Goal: Entertainment & Leisure: Browse casually

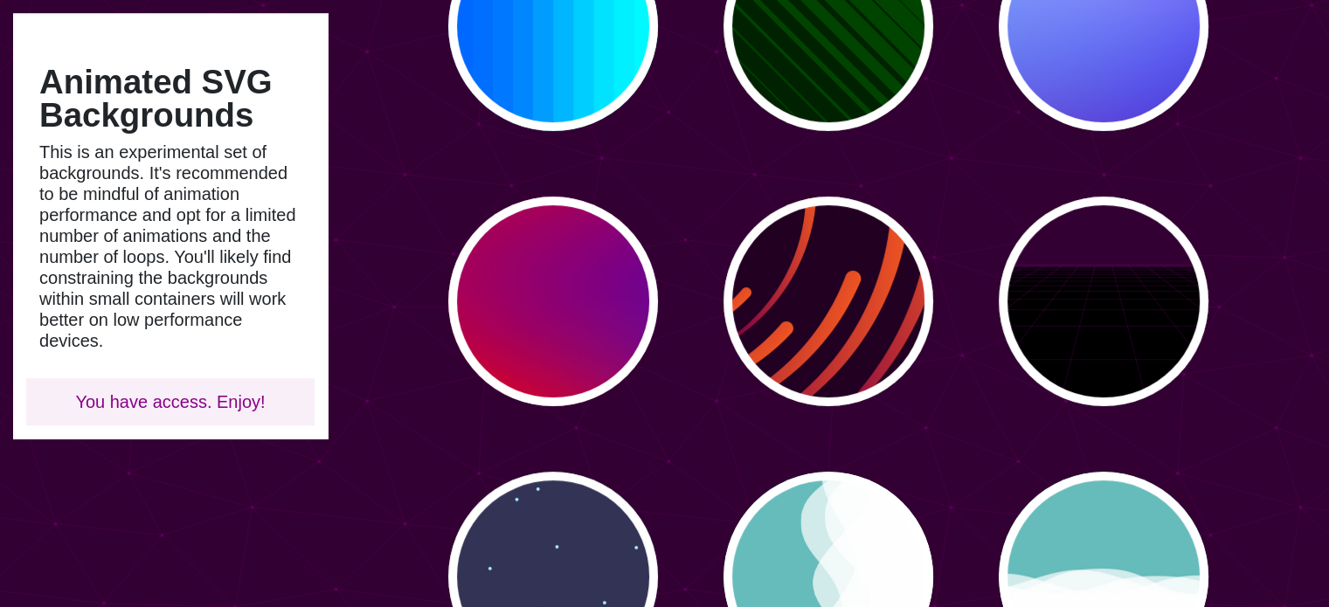
scroll to position [611, 0]
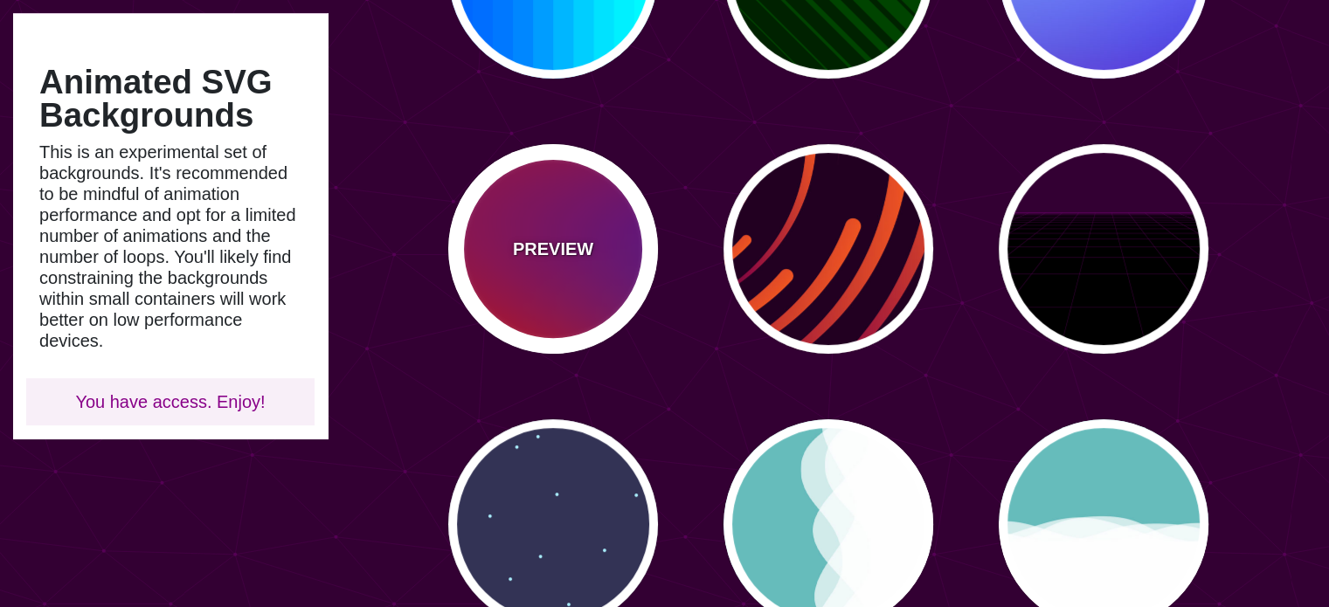
drag, startPoint x: 563, startPoint y: 244, endPoint x: 528, endPoint y: 246, distance: 34.2
click at [528, 246] on p "PREVIEW" at bounding box center [553, 249] width 80 height 26
type input "#FF0000"
type input "#800080"
type input "#0000FF"
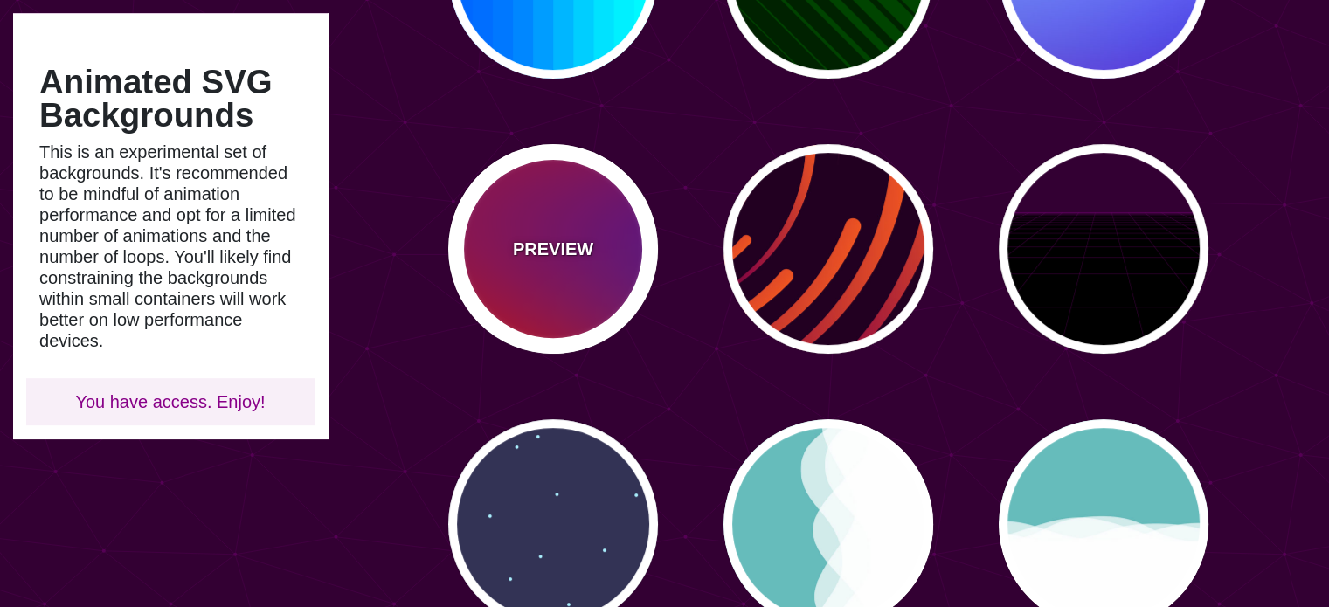
type input "#00EEBB"
type input "#FFFF00"
type input "#FFA500"
type input "20"
type input "0"
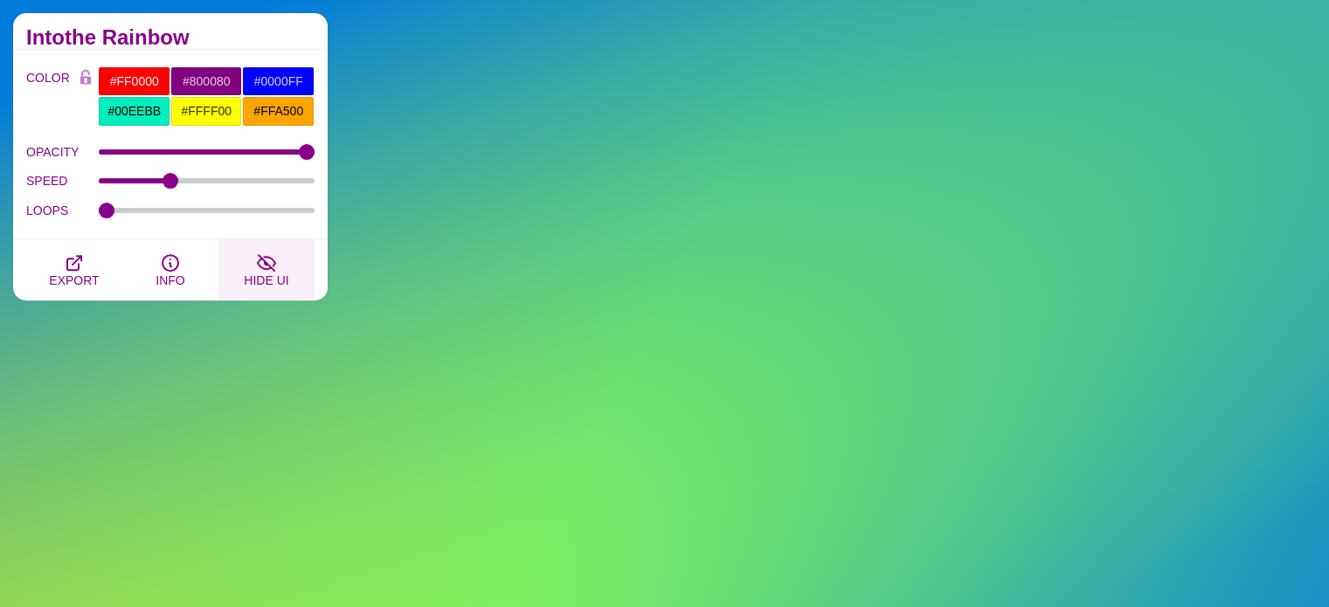
click at [266, 266] on icon "button" at bounding box center [266, 263] width 17 height 16
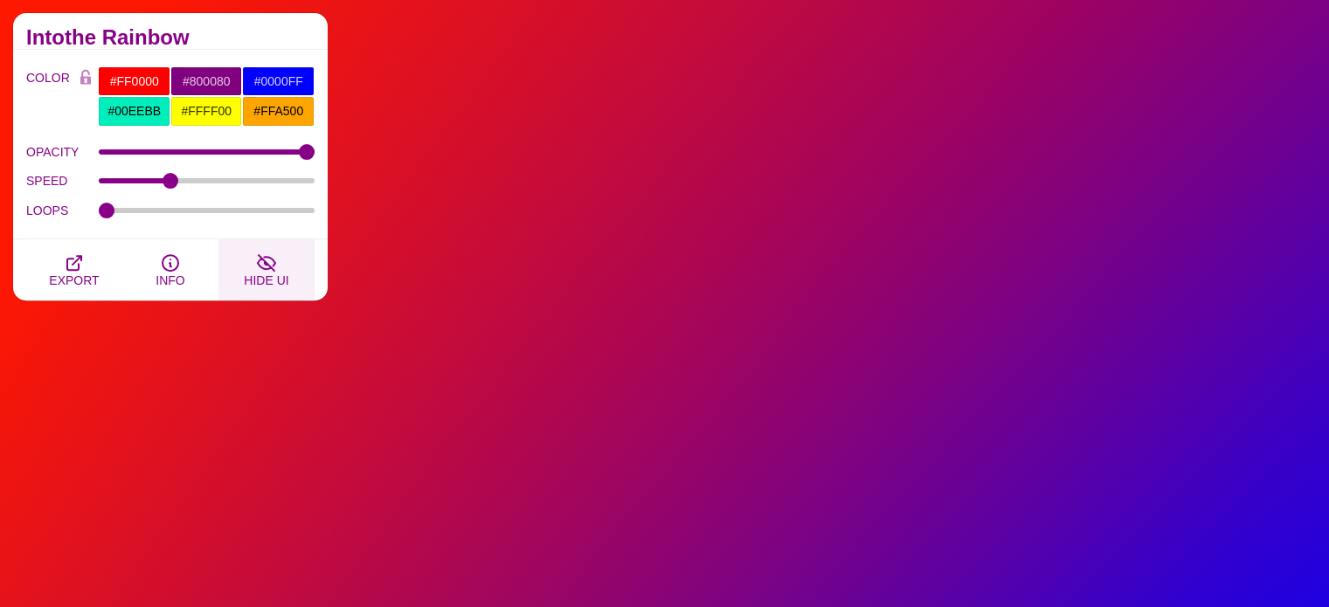
click at [266, 273] on span "HIDE UI" at bounding box center [266, 280] width 45 height 14
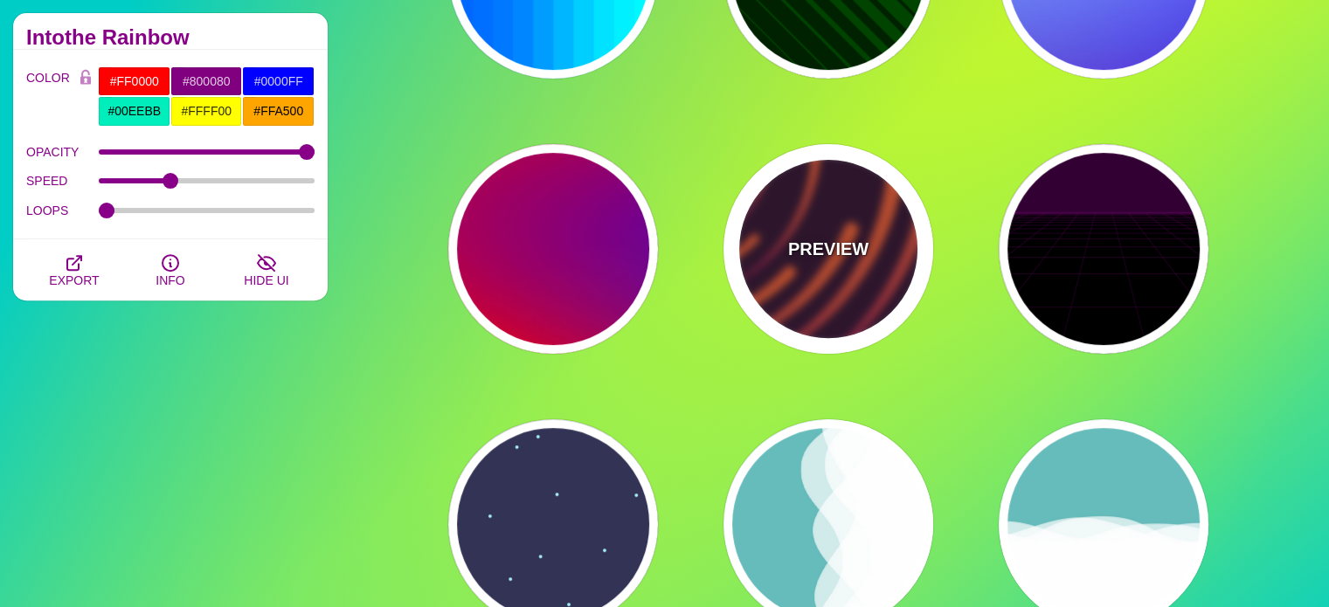
click at [846, 251] on p "PREVIEW" at bounding box center [828, 249] width 80 height 26
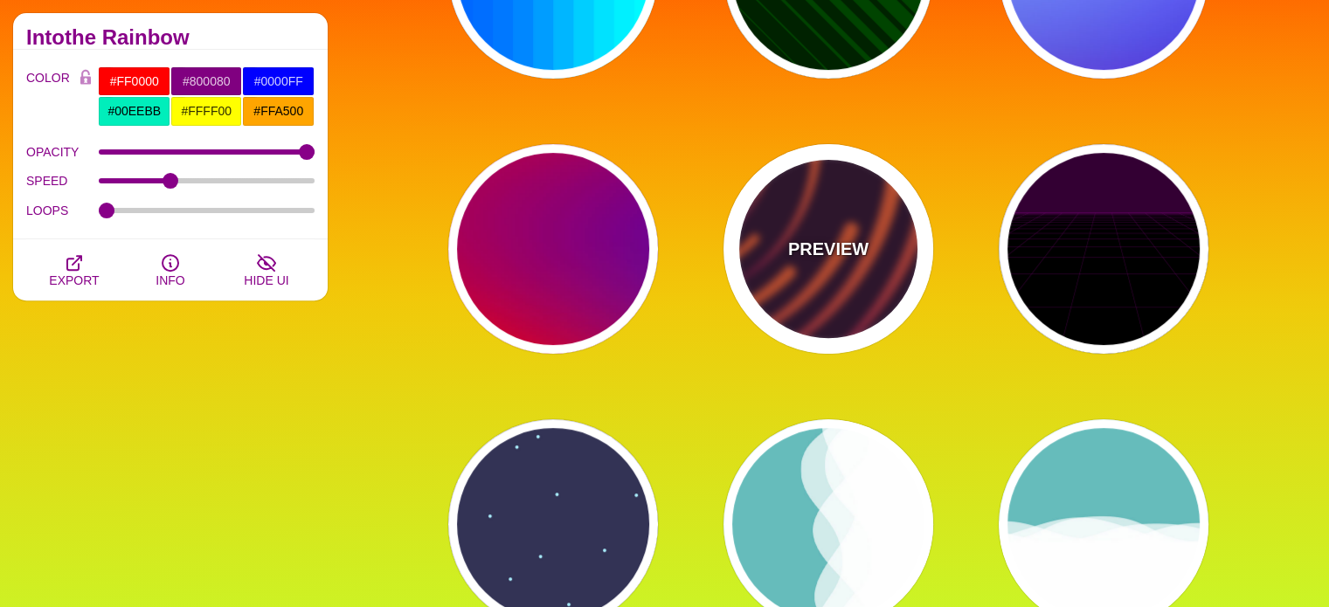
type input "#220022"
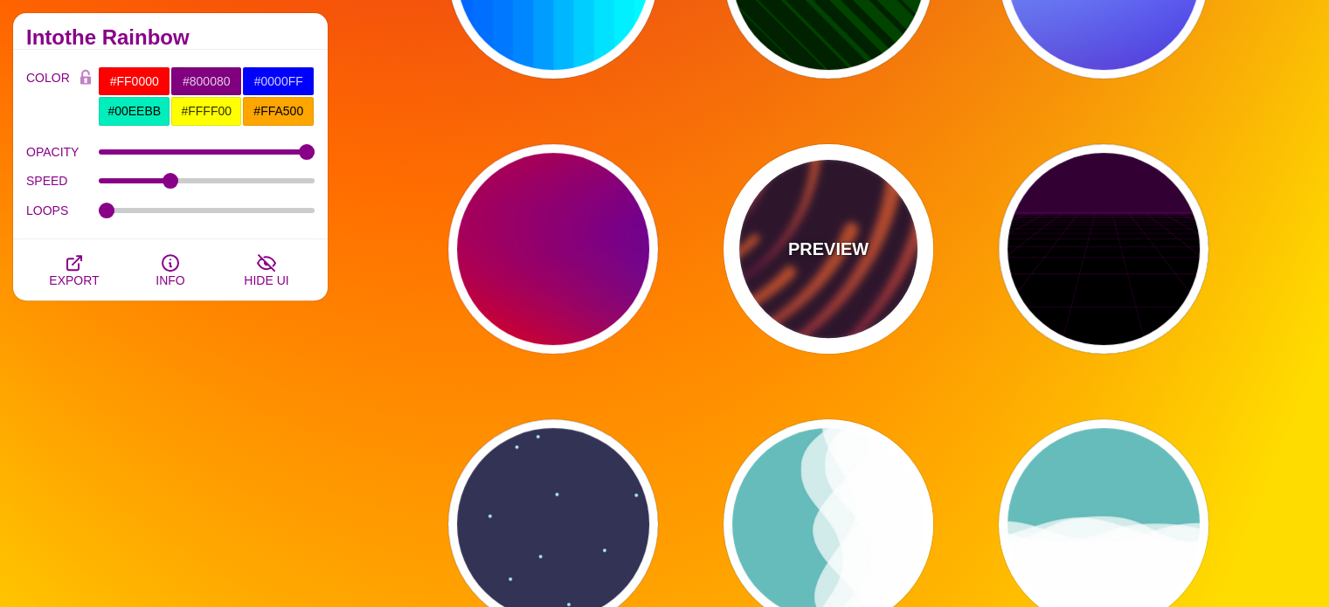
type input "#EE5522"
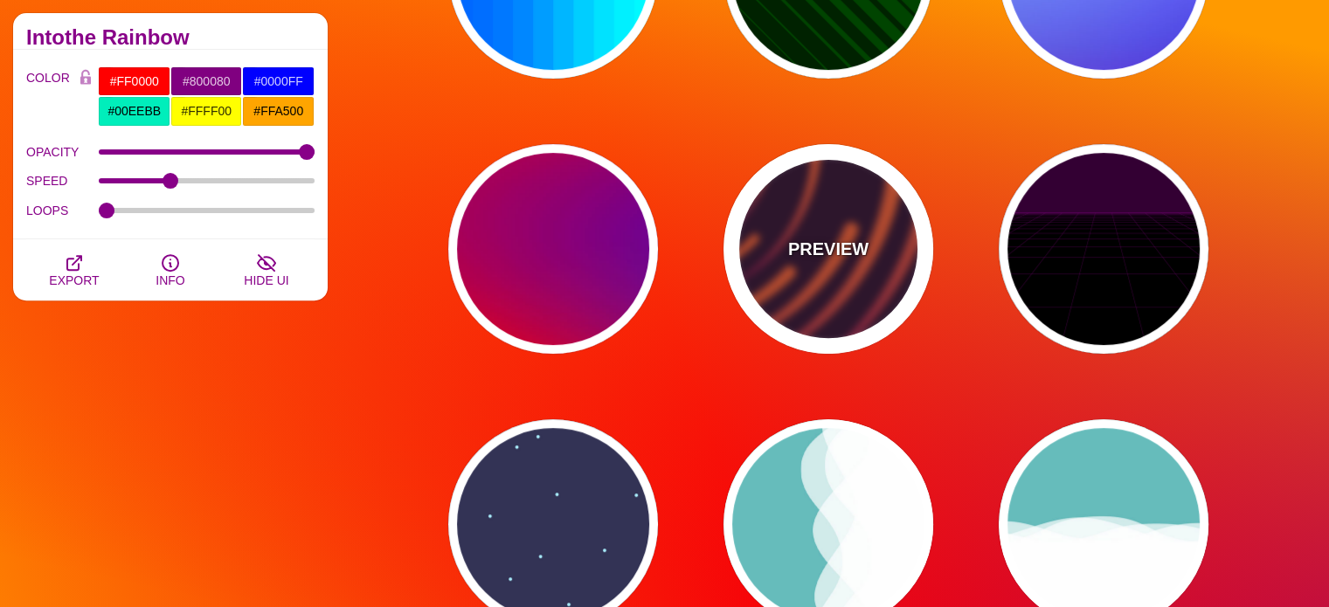
type input "#220022"
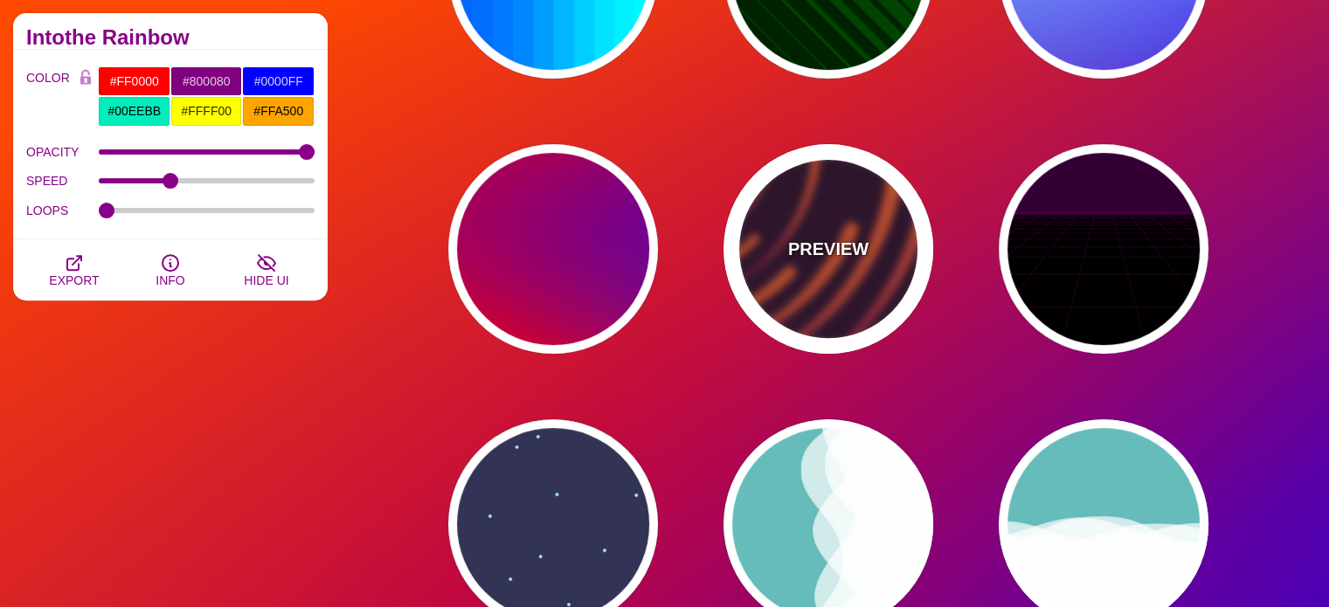
type input "50"
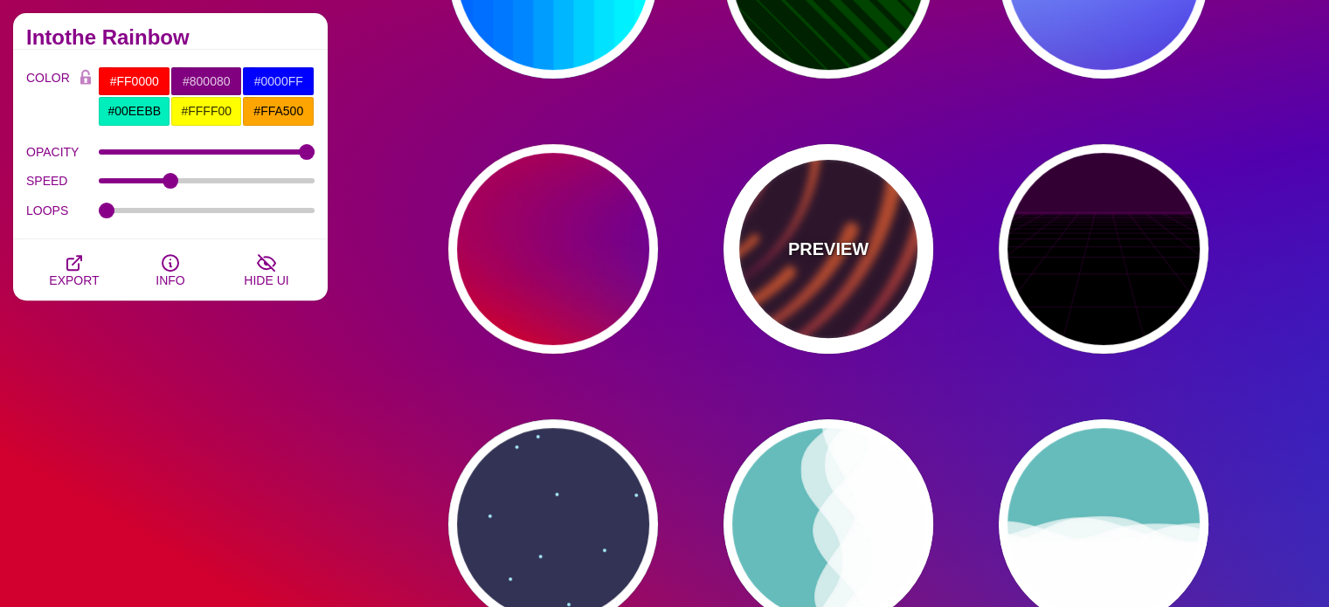
type input "99"
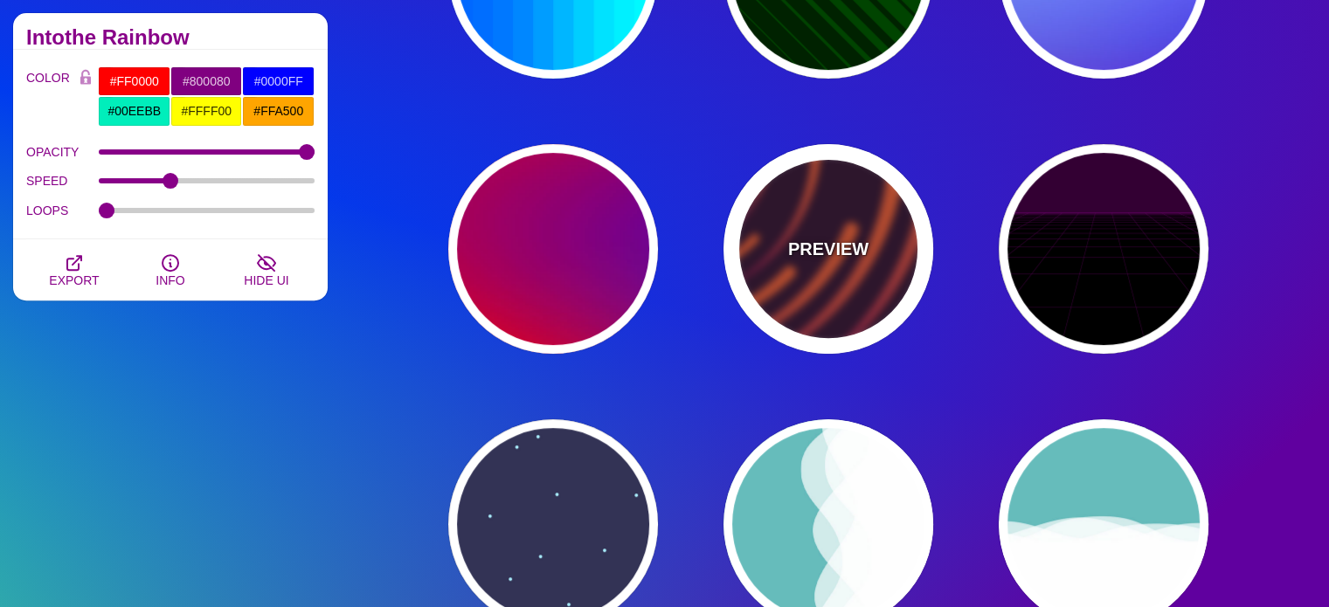
type input "0"
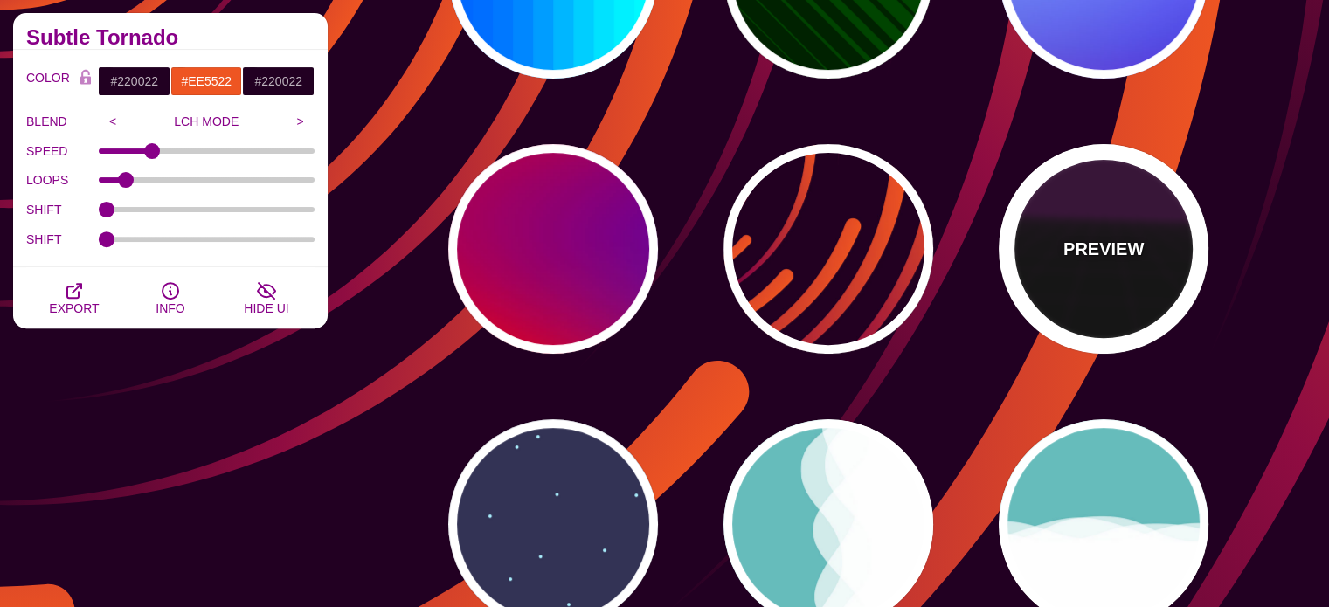
click at [1140, 223] on div "PREVIEW" at bounding box center [1103, 249] width 210 height 210
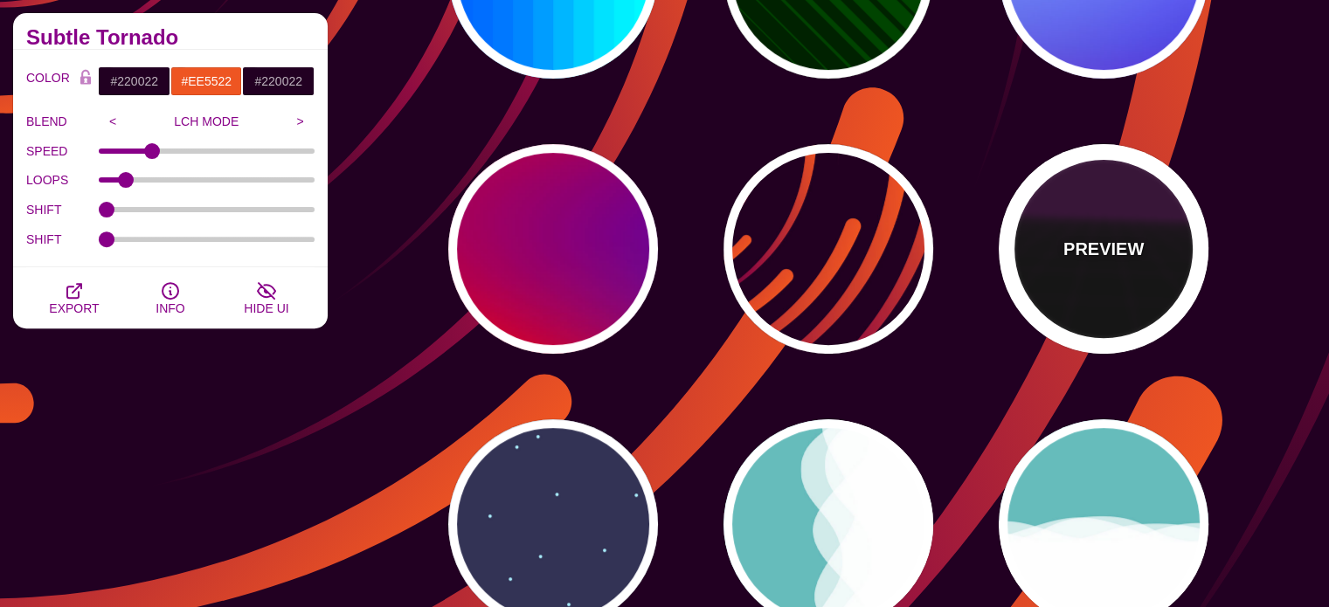
type input "#000000"
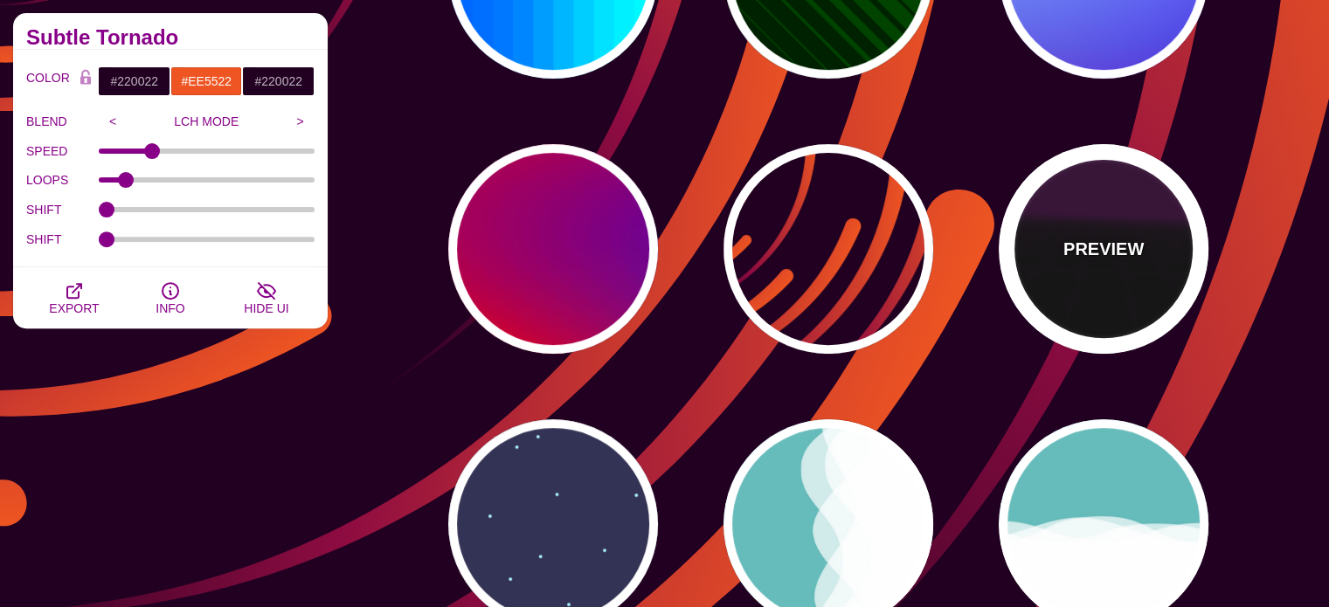
type input "#220022"
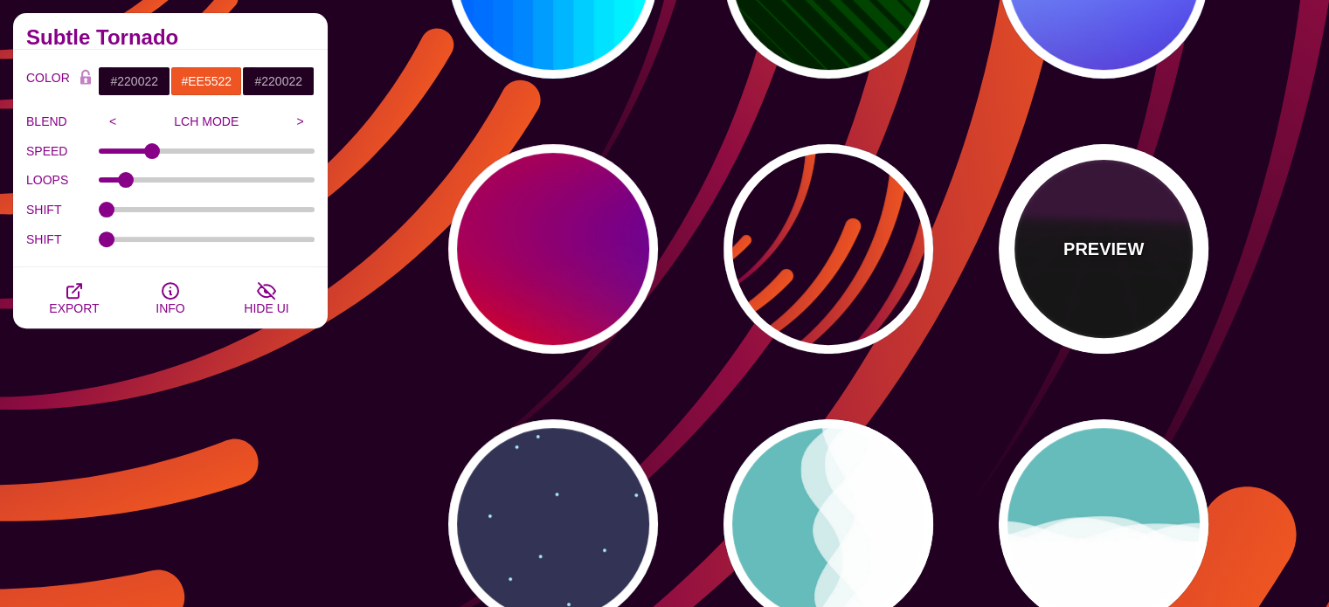
type input "#330033"
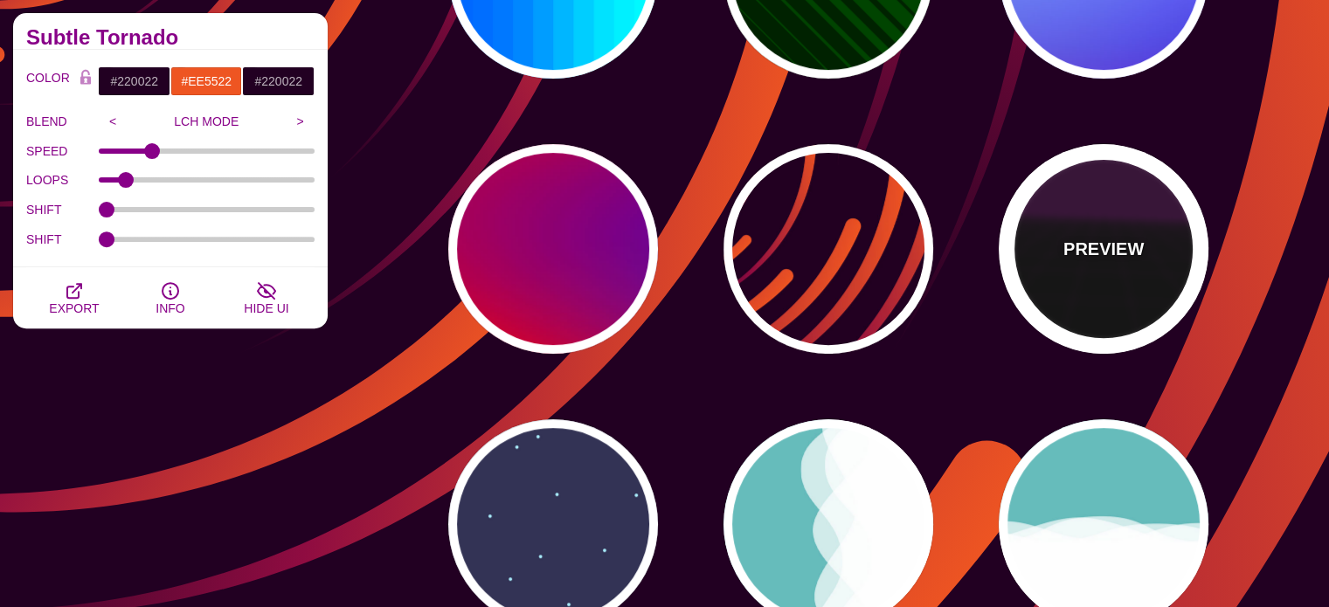
type input "1"
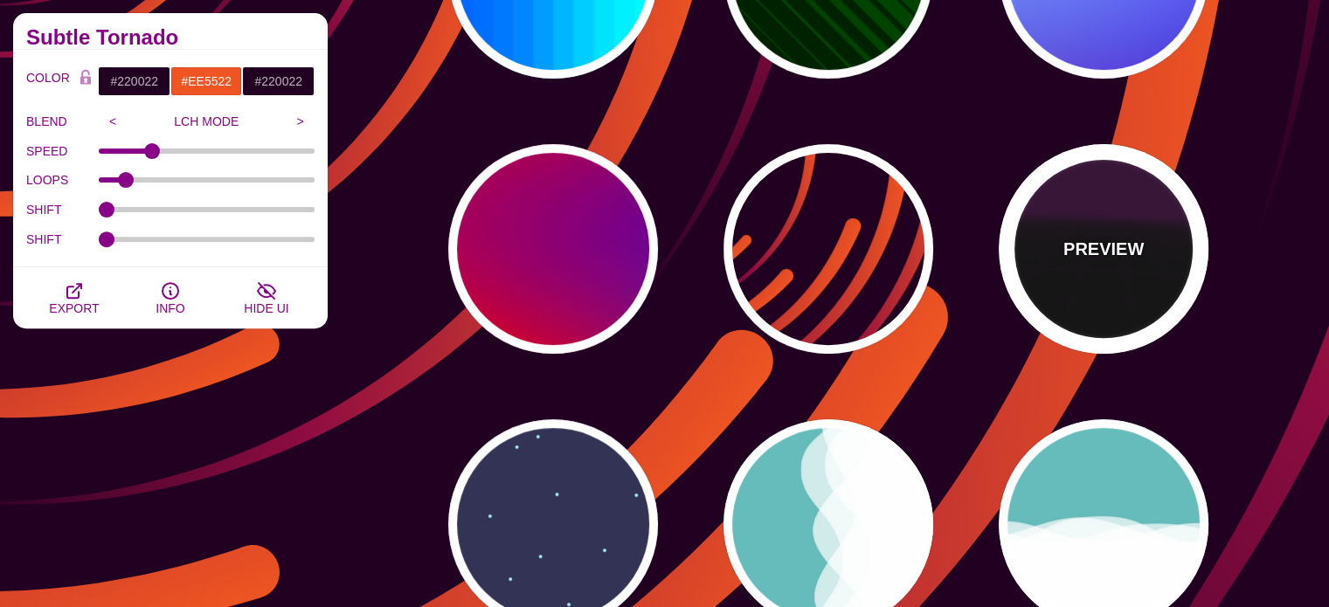
type input "10"
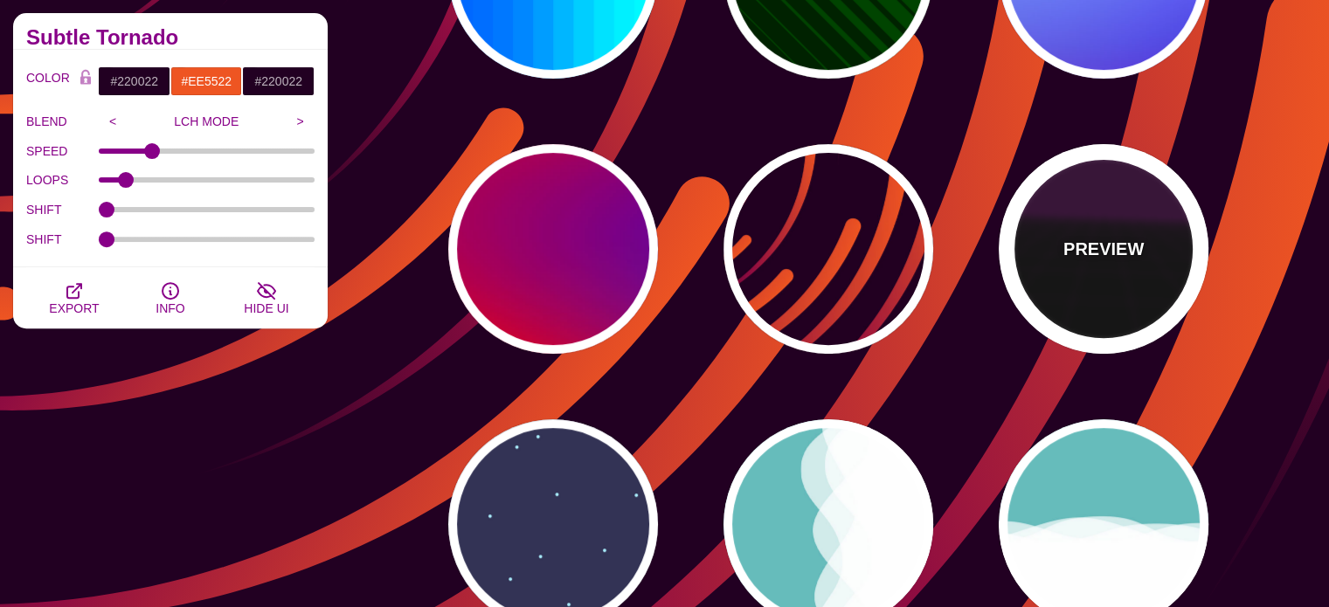
type input "999"
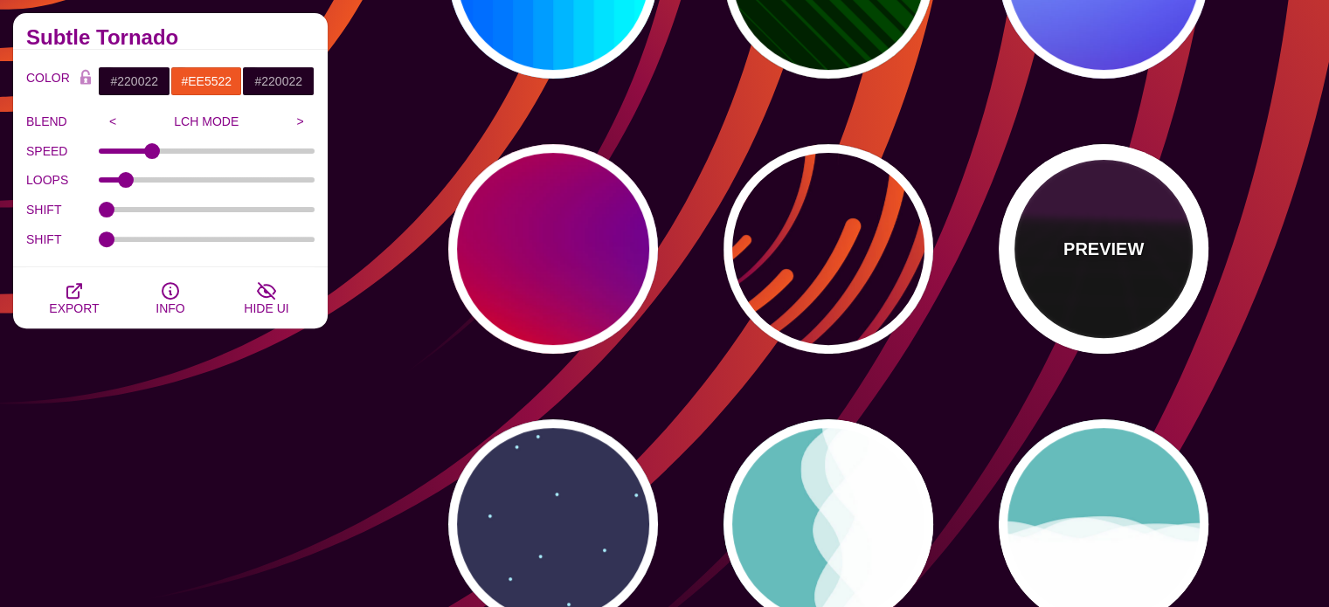
type input "1"
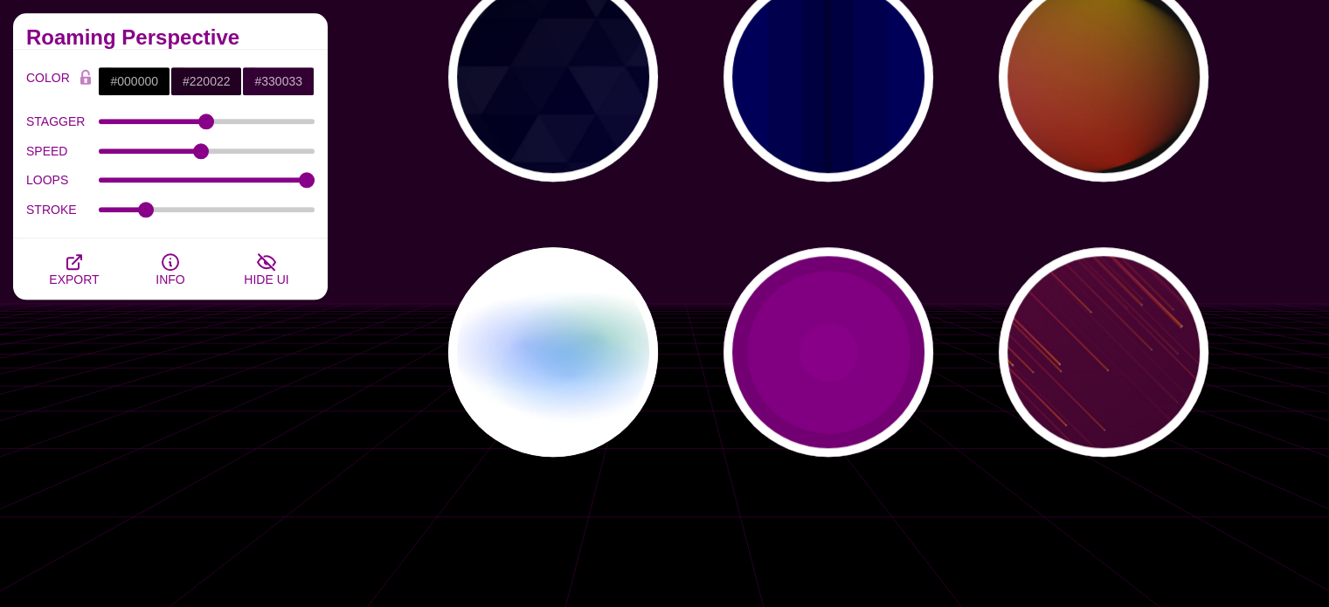
scroll to position [1660, 0]
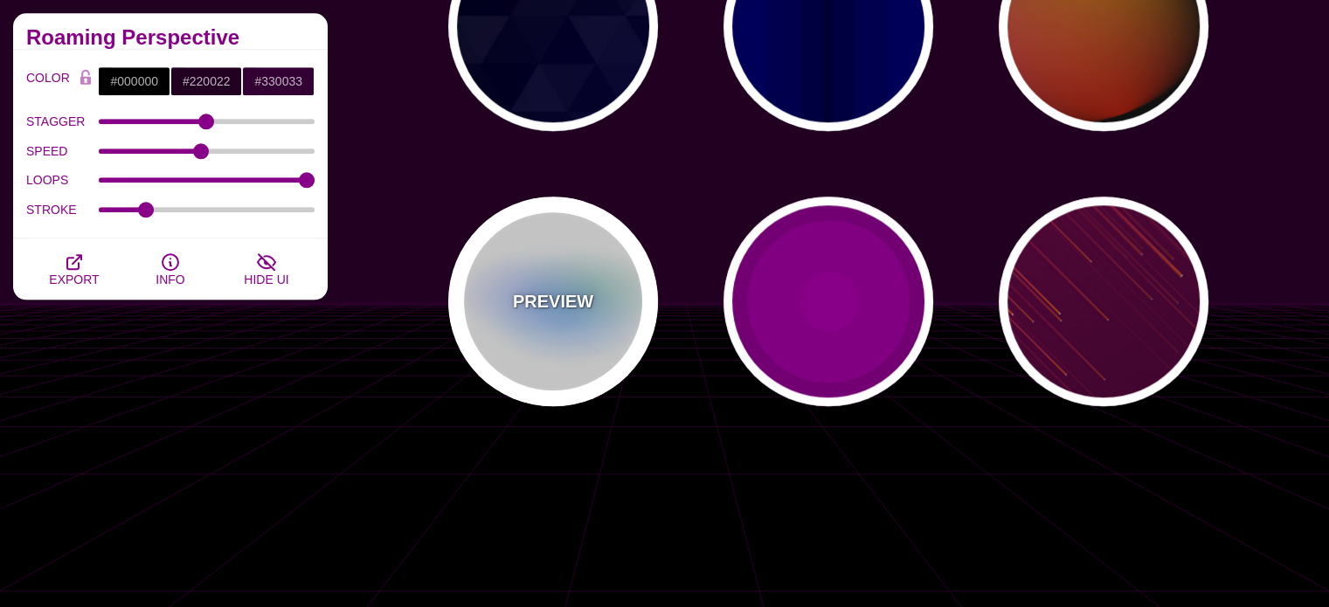
click at [601, 342] on div "PREVIEW" at bounding box center [553, 302] width 210 height 210
type input "#FFFFFF"
type input "#AA00FF"
type input "#0088FF"
type input "#008800"
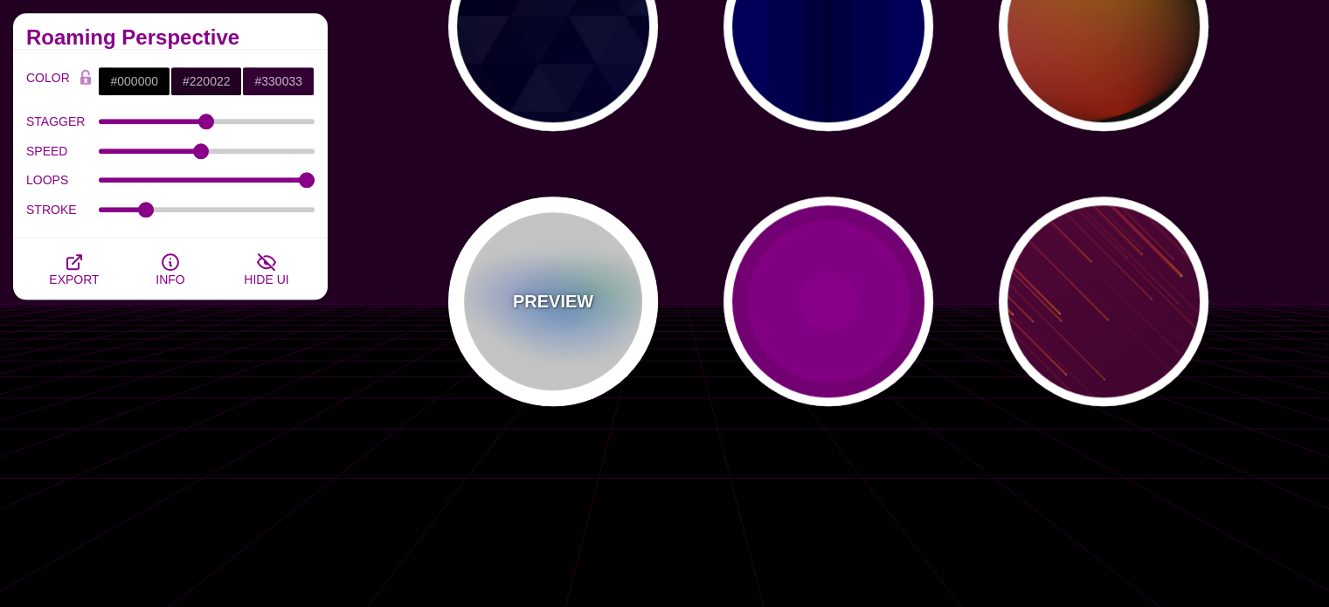
type input "8"
type input "24"
type input "0.5"
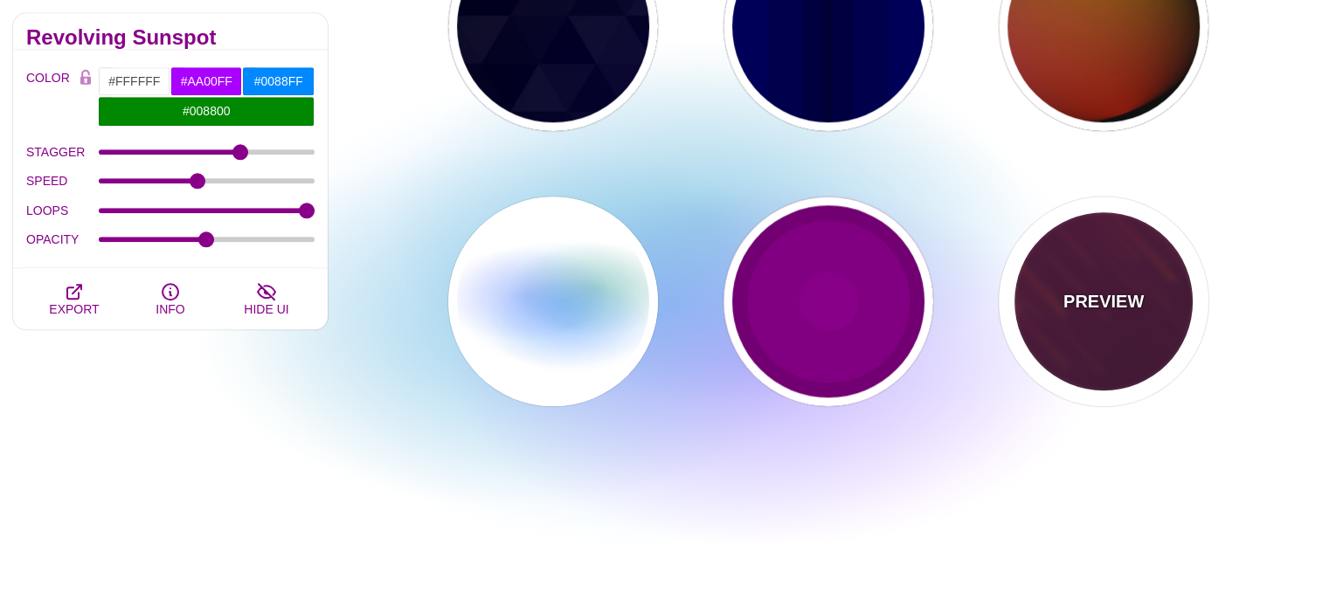
click at [1060, 293] on div "PREVIEW" at bounding box center [1103, 302] width 210 height 210
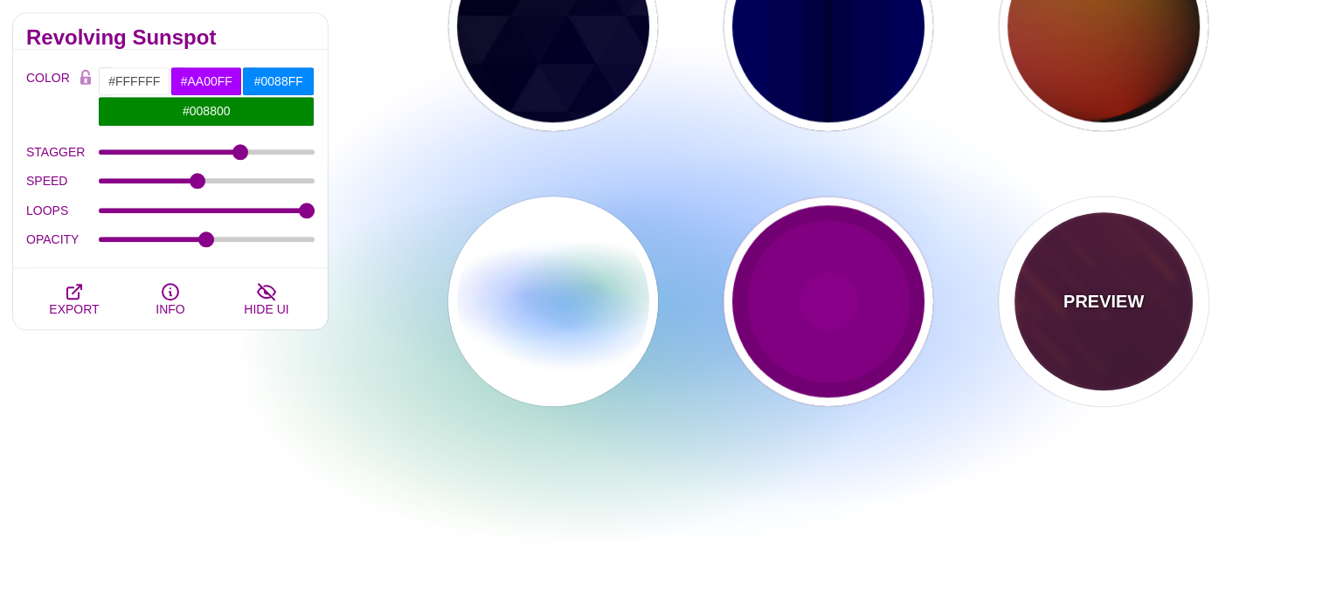
type input "#220022"
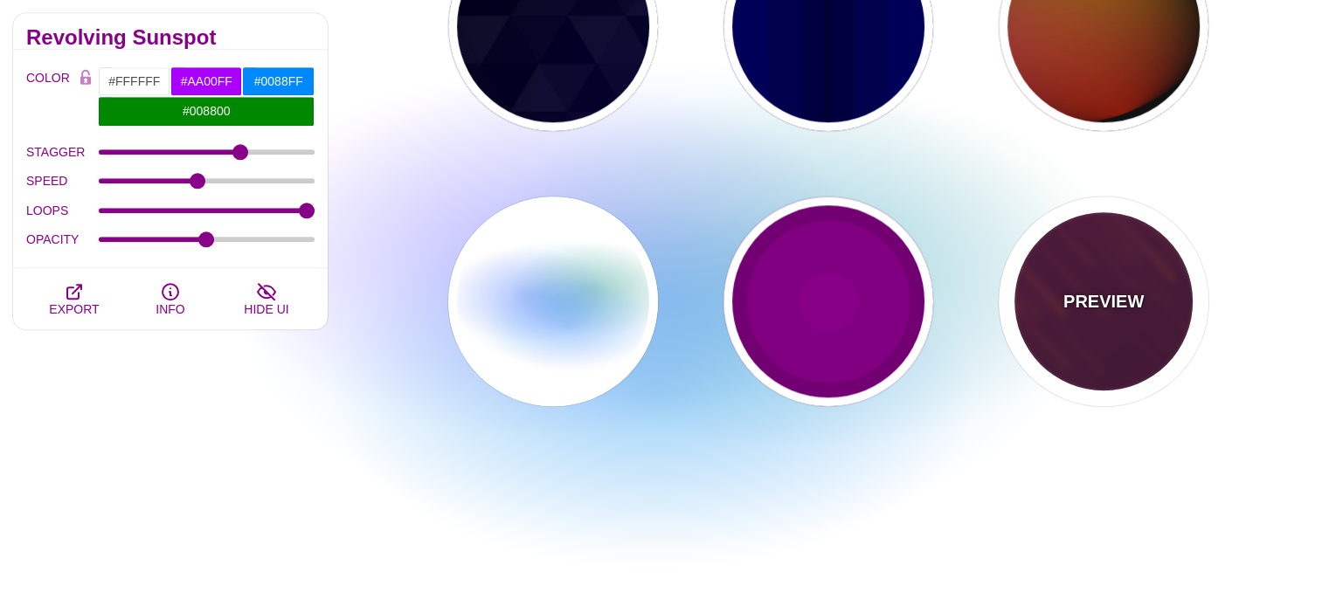
type input "#FF7700"
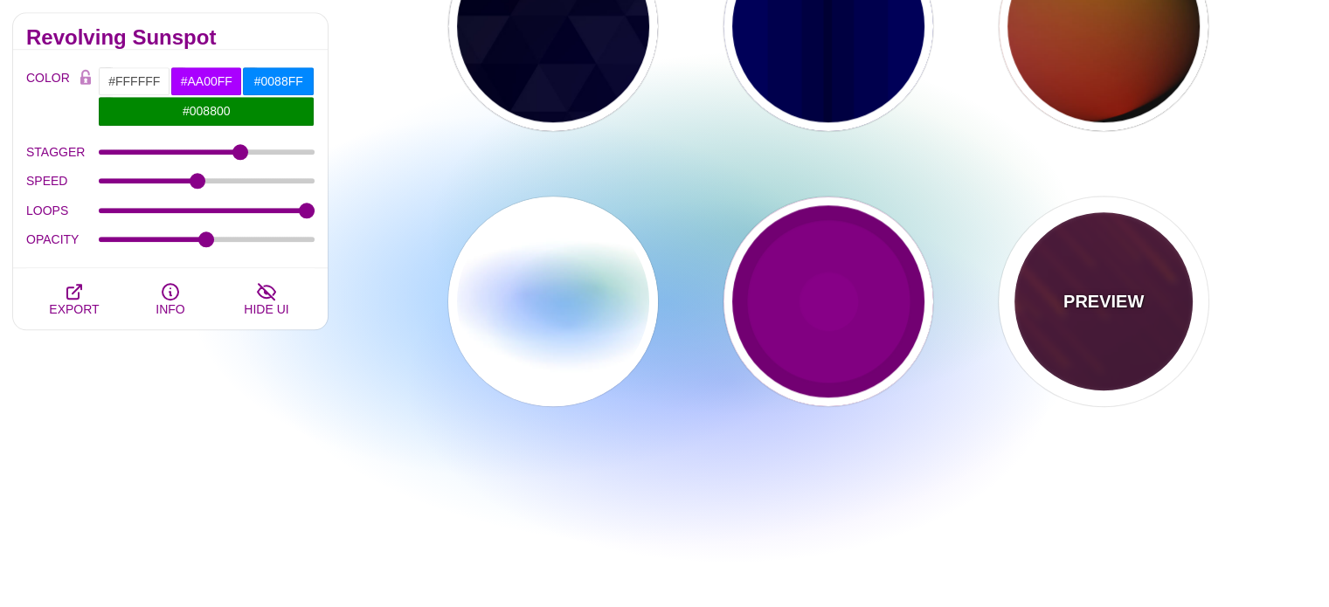
type input "#FFFFFF"
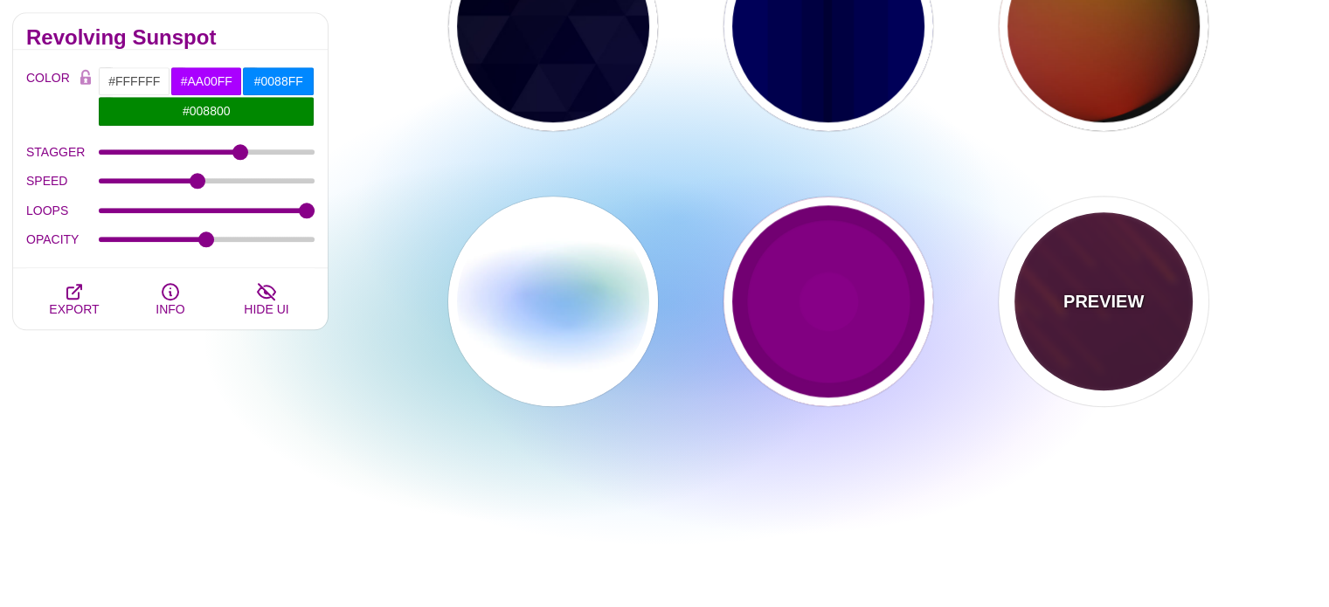
type input "10"
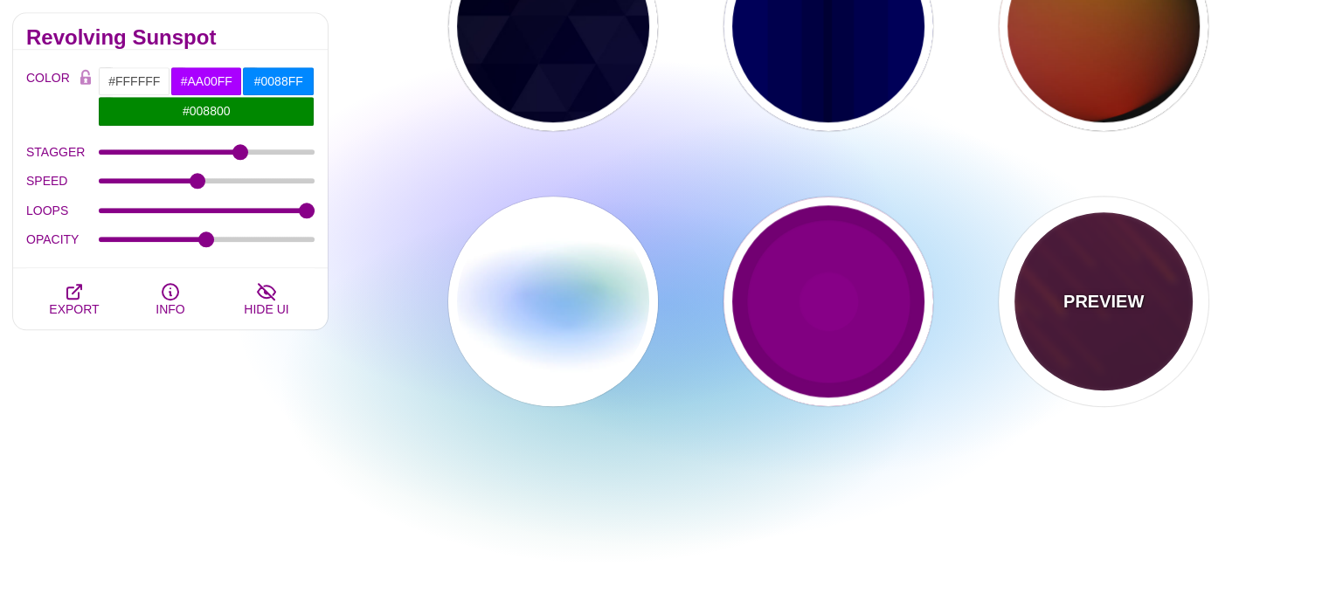
type input "999"
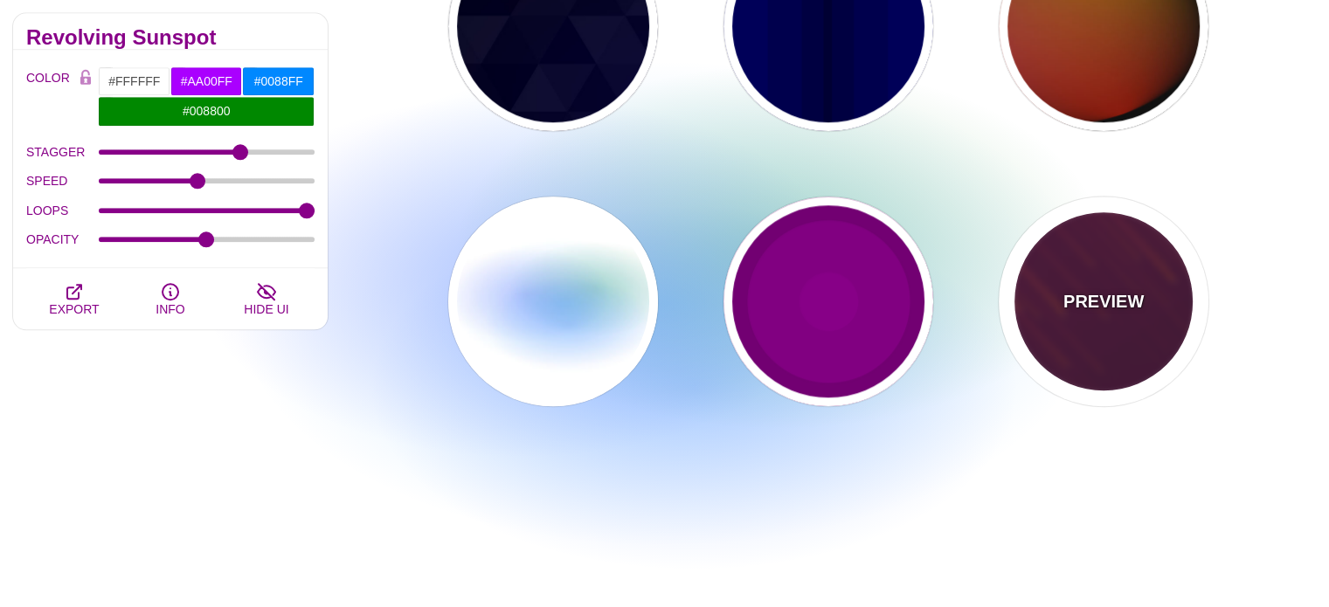
type input "3"
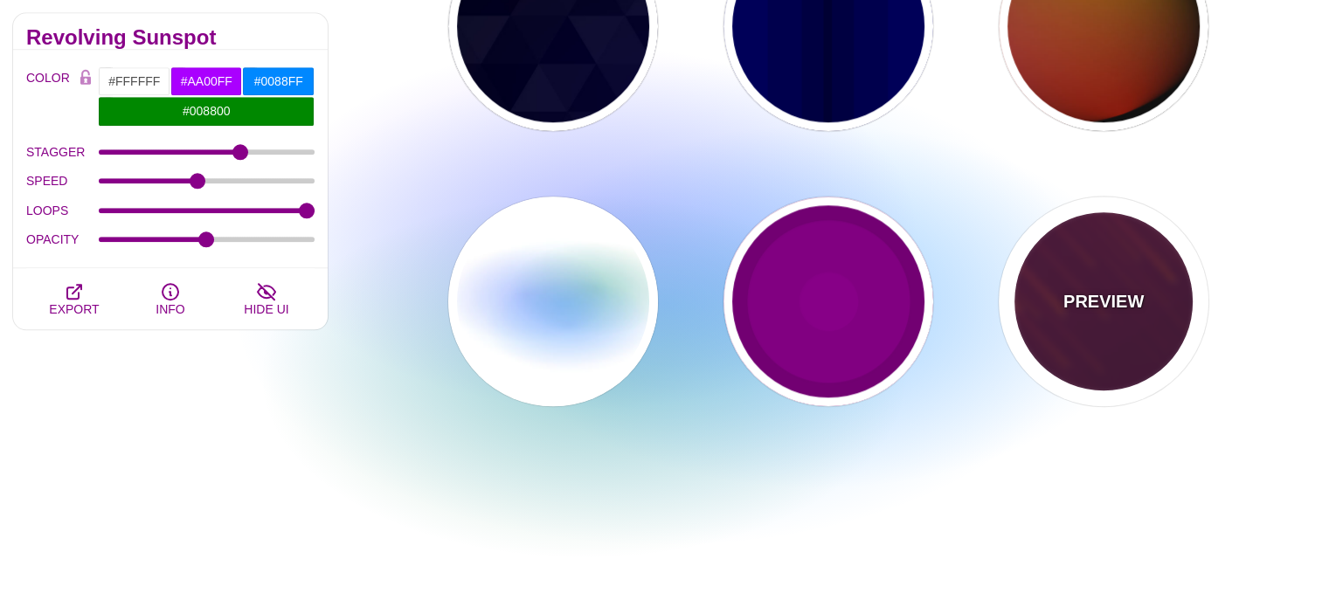
type input "1.5"
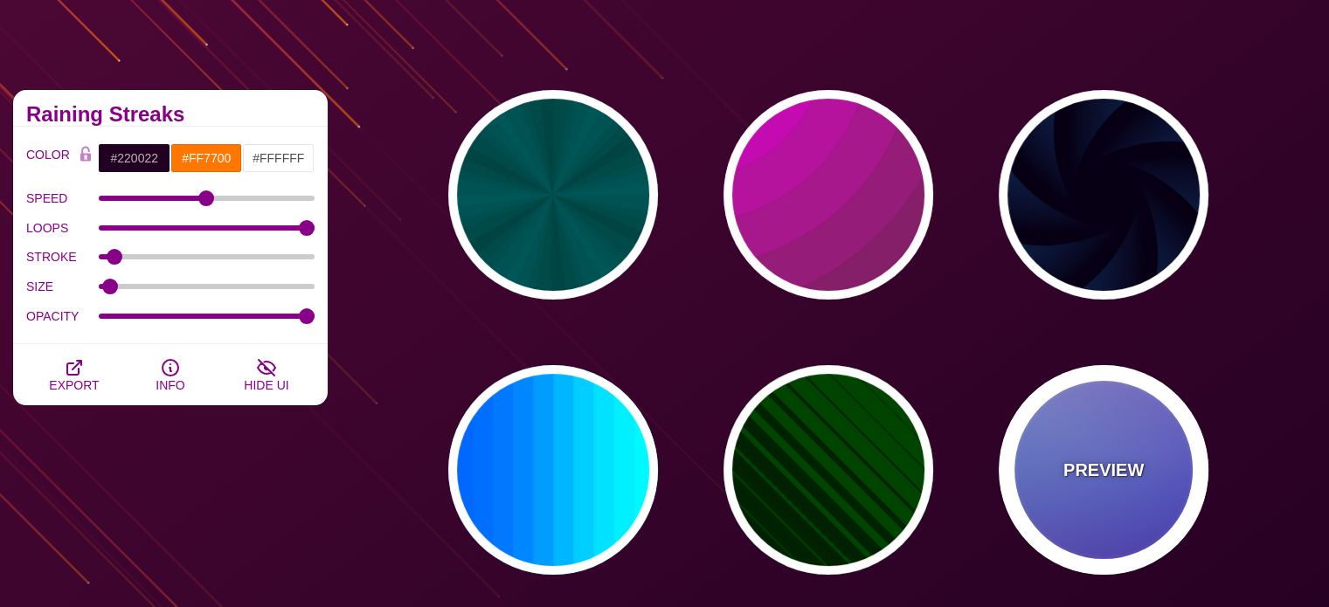
scroll to position [87, 0]
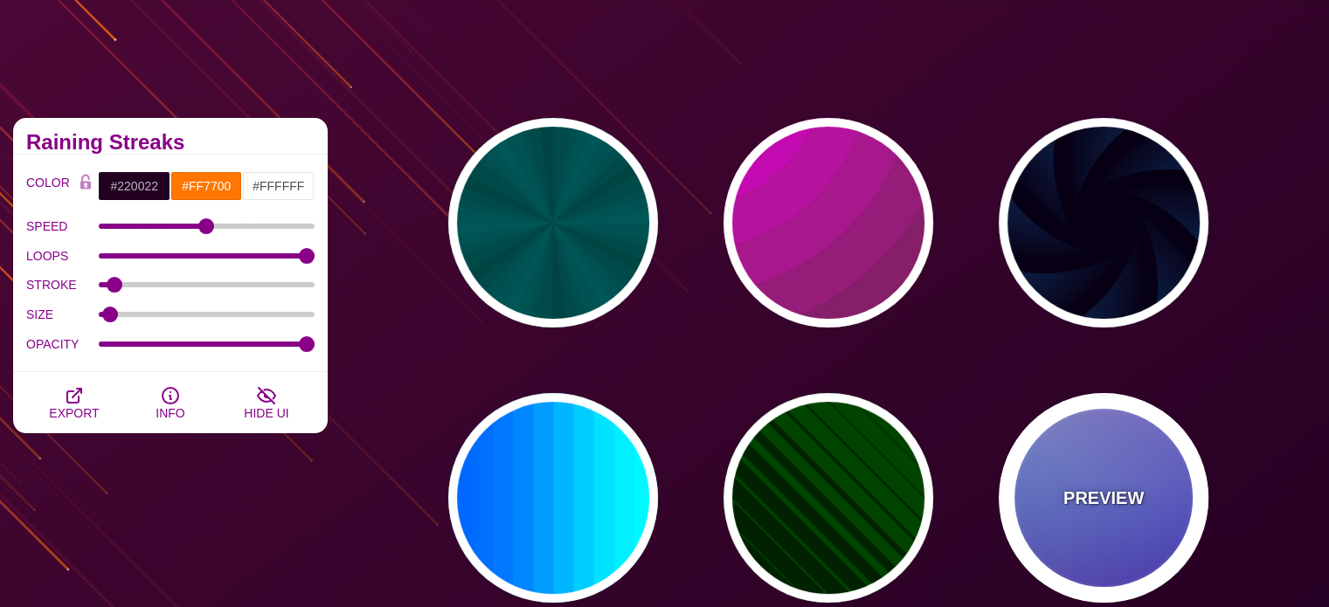
click at [1134, 498] on p "PREVIEW" at bounding box center [1103, 498] width 80 height 26
type input "#0000FF"
type input "#0099FF"
type input "#FF99FF"
type input "#880088"
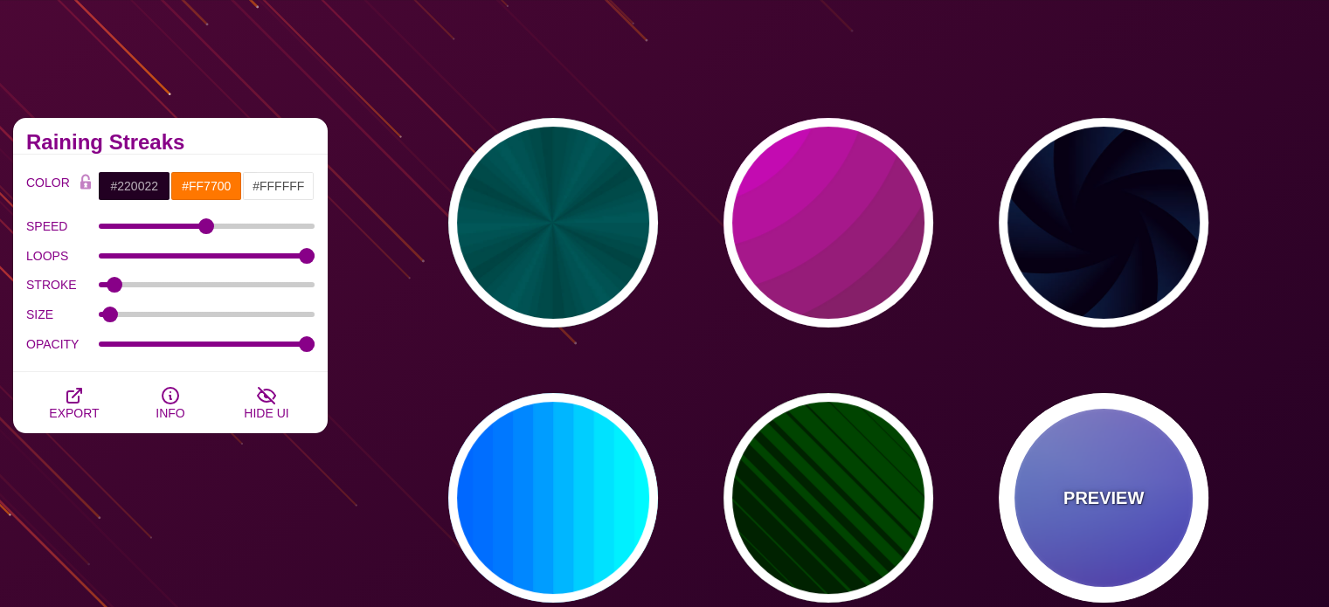
type input "12"
type input "0"
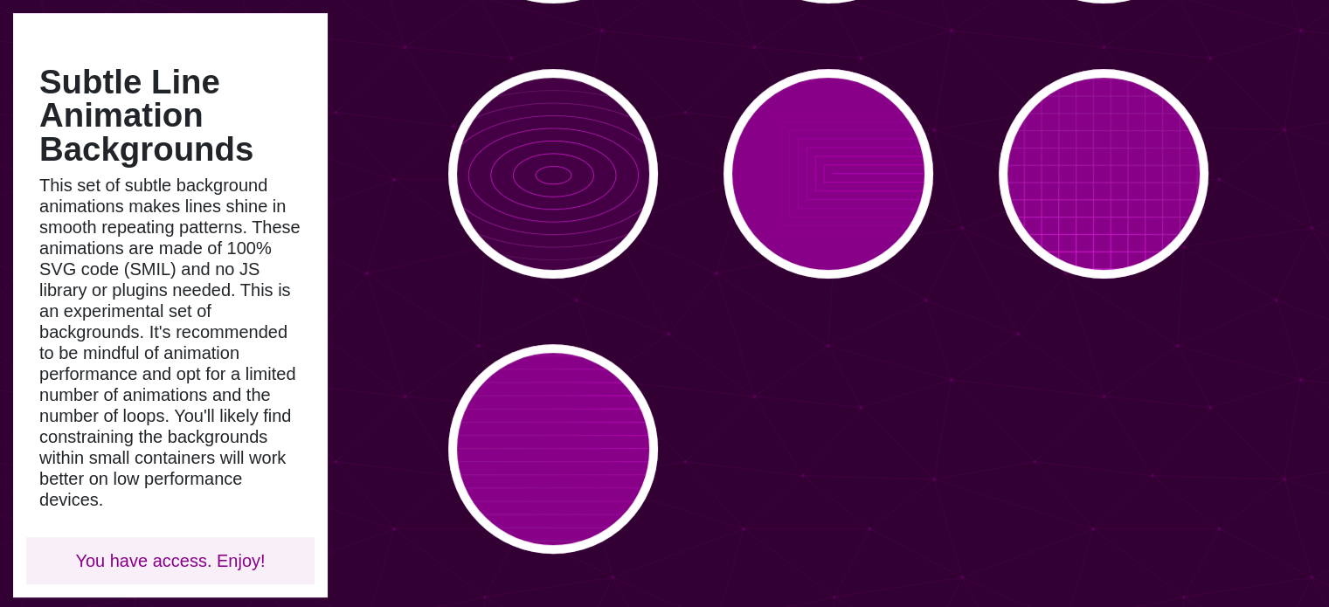
scroll to position [699, 0]
